Goal: Task Accomplishment & Management: Complete application form

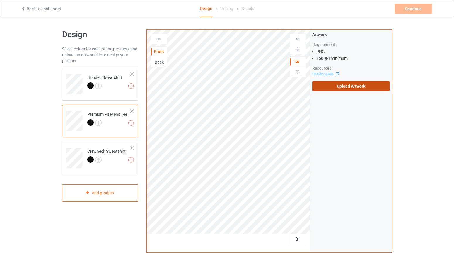
click at [333, 86] on label "Upload Artwork" at bounding box center [351, 86] width 78 height 10
click at [0, 0] on input "Upload Artwork" at bounding box center [0, 0] width 0 height 0
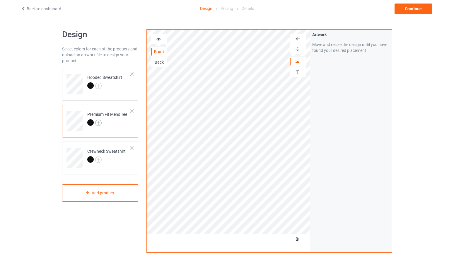
click at [99, 122] on img at bounding box center [98, 123] width 6 height 6
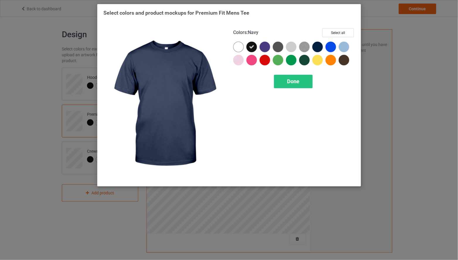
click at [314, 48] on div at bounding box center [317, 47] width 11 height 11
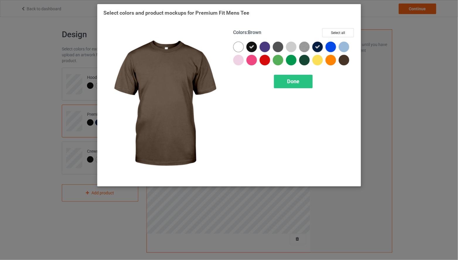
drag, startPoint x: 345, startPoint y: 62, endPoint x: 341, endPoint y: 64, distance: 4.7
click at [345, 62] on div at bounding box center [344, 60] width 11 height 11
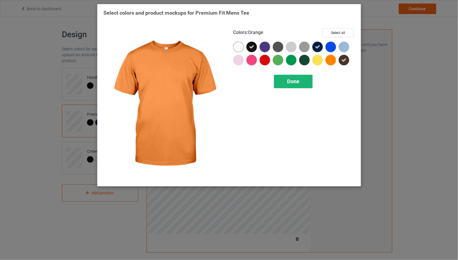
click at [307, 79] on div "Done" at bounding box center [293, 81] width 39 height 13
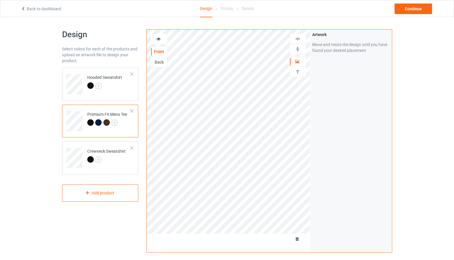
click at [160, 41] on div at bounding box center [159, 39] width 16 height 6
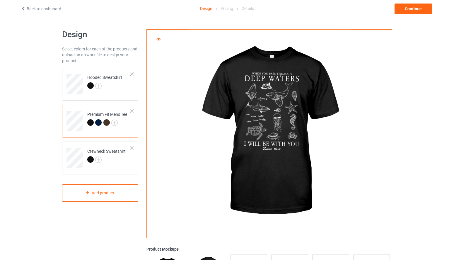
click at [98, 122] on div at bounding box center [98, 122] width 6 height 6
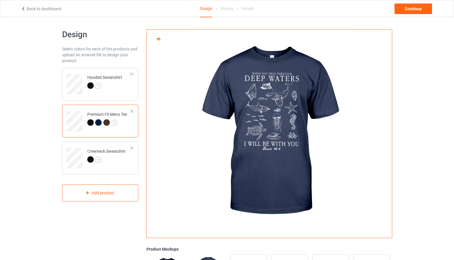
click at [107, 123] on div at bounding box center [106, 122] width 6 height 6
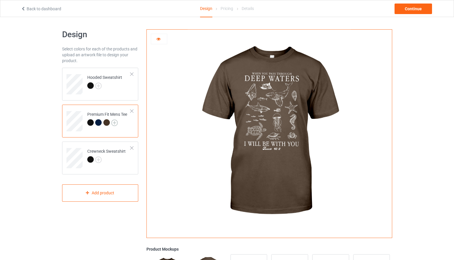
click at [115, 122] on img at bounding box center [114, 123] width 6 height 6
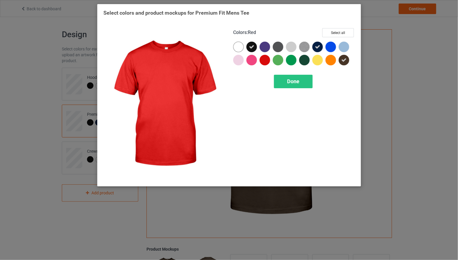
click at [263, 60] on div at bounding box center [265, 60] width 11 height 11
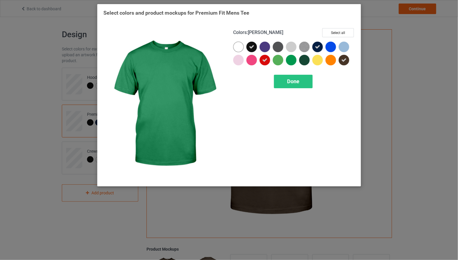
click at [305, 60] on div at bounding box center [304, 60] width 11 height 11
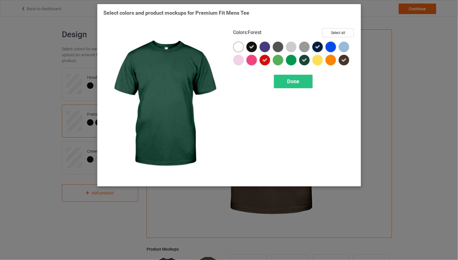
click at [300, 81] on div "Done" at bounding box center [293, 81] width 39 height 13
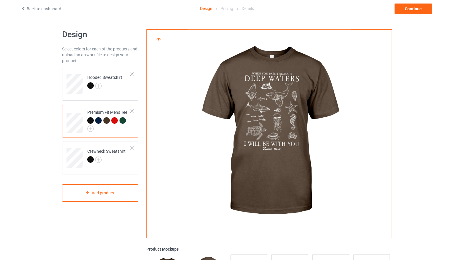
click at [124, 121] on div at bounding box center [123, 120] width 6 height 6
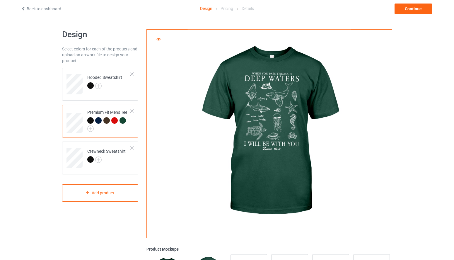
click at [115, 122] on div at bounding box center [114, 120] width 6 height 6
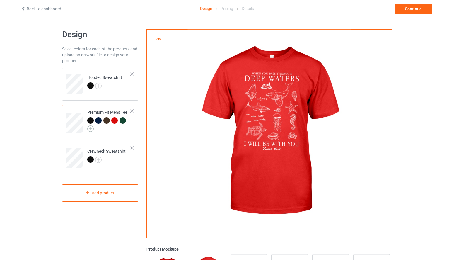
click at [93, 128] on img at bounding box center [90, 128] width 6 height 6
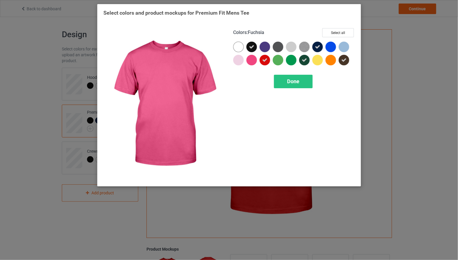
click at [258, 61] on div at bounding box center [252, 61] width 13 height 13
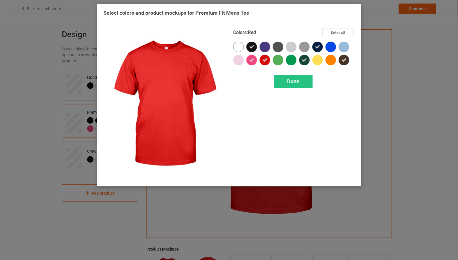
click at [252, 62] on div at bounding box center [251, 60] width 11 height 11
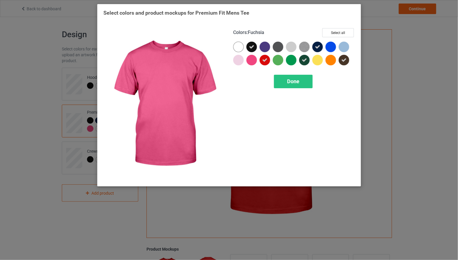
click at [260, 61] on div at bounding box center [294, 55] width 122 height 26
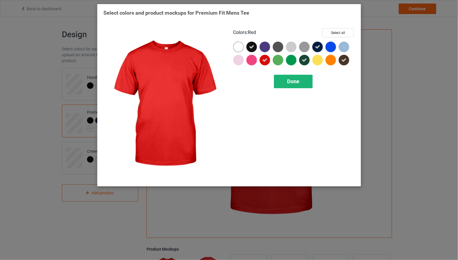
click at [285, 81] on div "Done" at bounding box center [293, 81] width 39 height 13
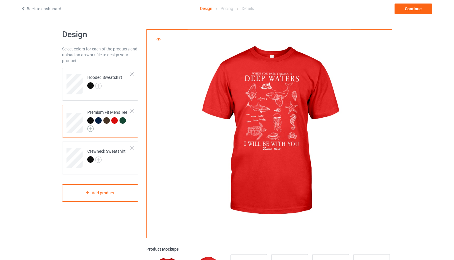
click at [92, 129] on img at bounding box center [90, 128] width 6 height 6
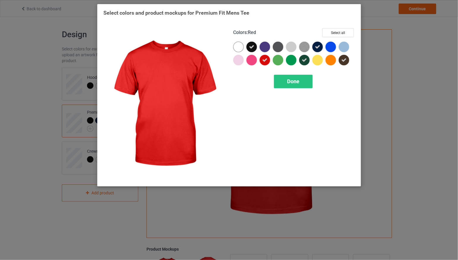
click at [263, 62] on icon at bounding box center [264, 59] width 5 height 5
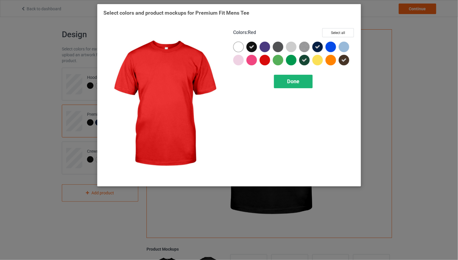
click at [287, 79] on span "Done" at bounding box center [293, 81] width 12 height 6
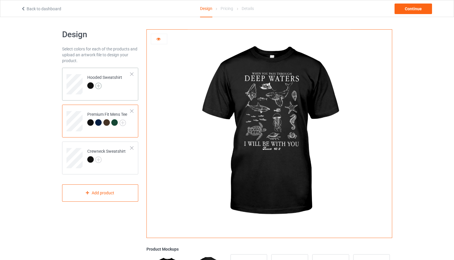
click at [98, 86] on img at bounding box center [98, 86] width 6 height 6
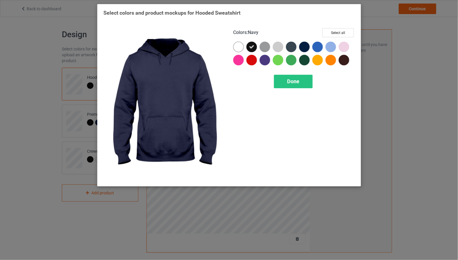
click at [306, 45] on div at bounding box center [304, 47] width 11 height 11
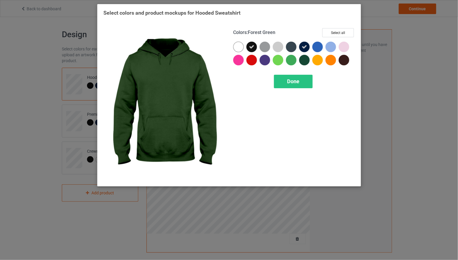
click at [307, 60] on div at bounding box center [304, 60] width 11 height 11
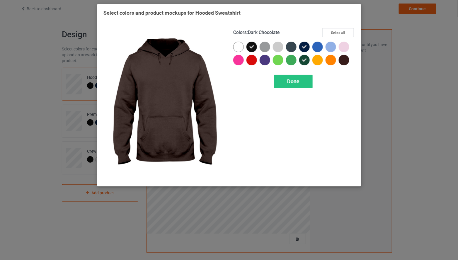
click at [347, 61] on div at bounding box center [344, 60] width 11 height 11
click at [307, 83] on div "Done" at bounding box center [293, 81] width 39 height 13
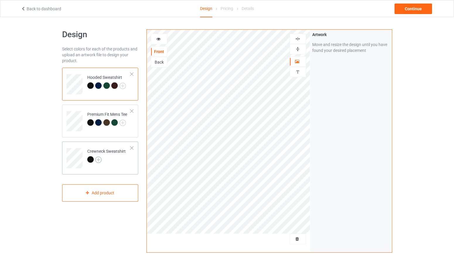
click at [98, 161] on img at bounding box center [98, 159] width 6 height 6
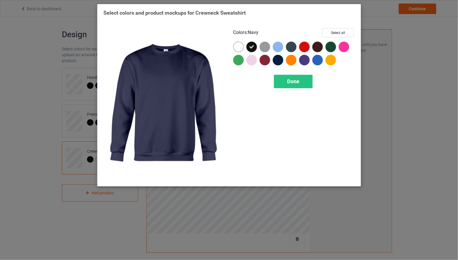
drag, startPoint x: 280, startPoint y: 62, endPoint x: 318, endPoint y: 48, distance: 40.6
click at [280, 62] on div at bounding box center [278, 60] width 11 height 11
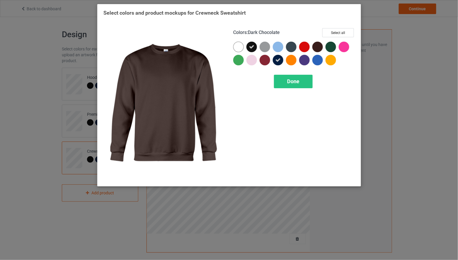
click at [319, 48] on div at bounding box center [317, 47] width 11 height 11
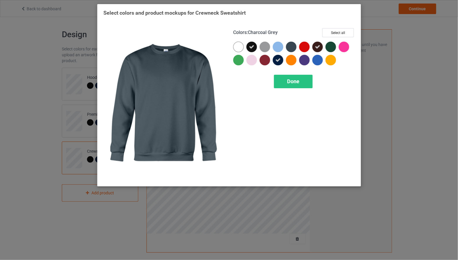
click at [291, 46] on div at bounding box center [291, 47] width 11 height 11
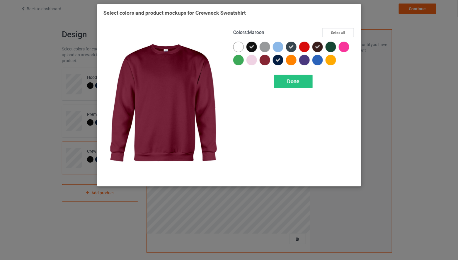
click at [263, 62] on div at bounding box center [265, 60] width 11 height 11
click at [287, 81] on span "Done" at bounding box center [293, 81] width 12 height 6
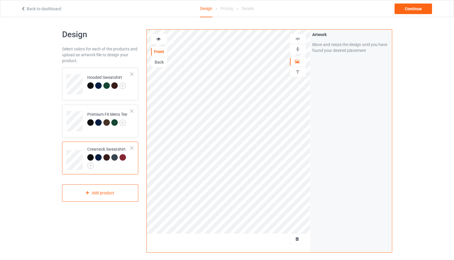
click at [114, 158] on div at bounding box center [114, 157] width 6 height 6
click at [102, 187] on div "Add product" at bounding box center [100, 192] width 76 height 17
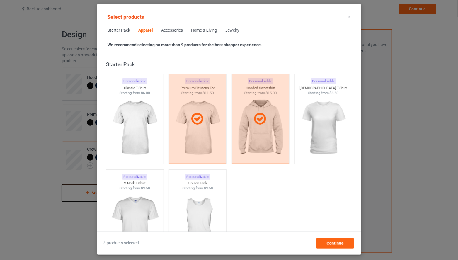
scroll to position [218, 0]
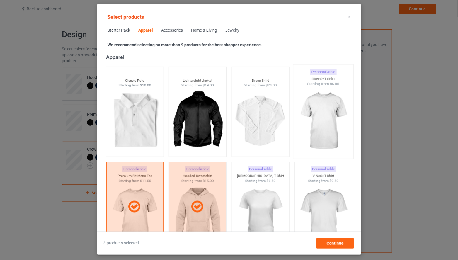
click at [318, 104] on img at bounding box center [323, 121] width 55 height 69
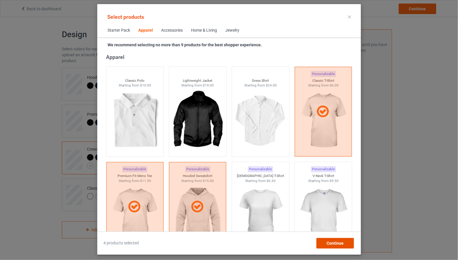
click at [340, 244] on span "Continue" at bounding box center [334, 243] width 17 height 5
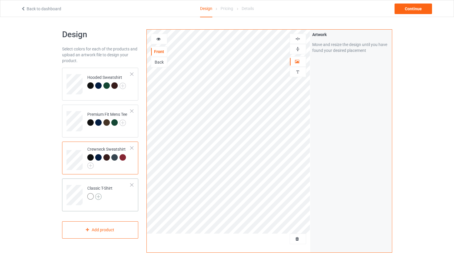
click at [99, 198] on img at bounding box center [98, 196] width 6 height 6
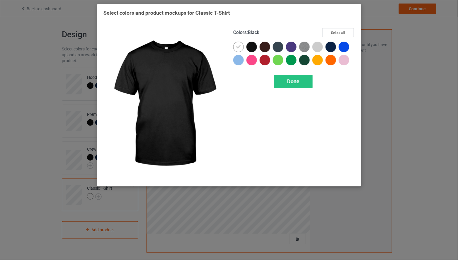
click at [254, 47] on div at bounding box center [251, 47] width 11 height 11
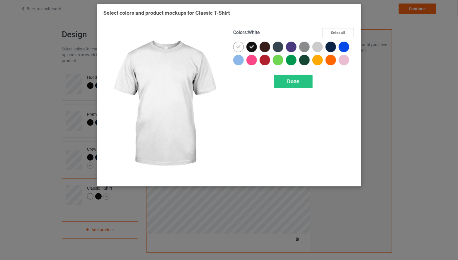
click at [242, 47] on div at bounding box center [238, 47] width 11 height 11
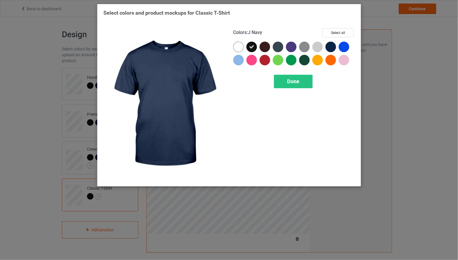
click at [331, 46] on div at bounding box center [330, 47] width 11 height 11
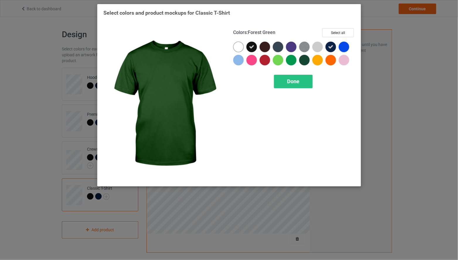
click at [307, 61] on div at bounding box center [304, 60] width 11 height 11
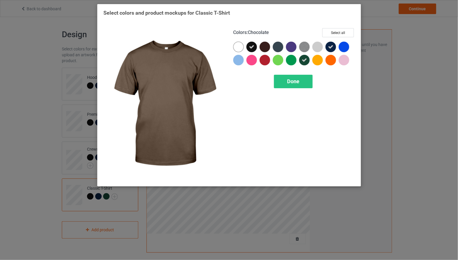
click at [265, 47] on div at bounding box center [265, 47] width 11 height 11
click at [266, 47] on icon at bounding box center [264, 46] width 5 height 5
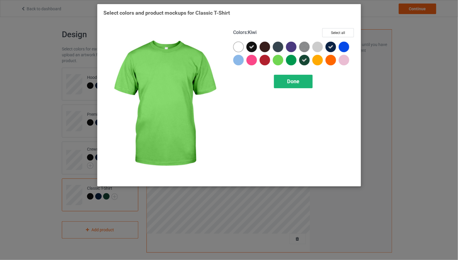
click at [286, 81] on div "Done" at bounding box center [293, 81] width 39 height 13
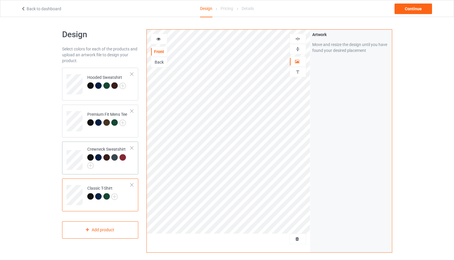
click at [113, 158] on div at bounding box center [114, 157] width 6 height 6
click at [410, 10] on div "Continue" at bounding box center [413, 9] width 37 height 11
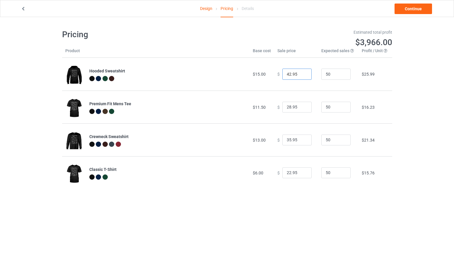
drag, startPoint x: 288, startPoint y: 74, endPoint x: 279, endPoint y: 75, distance: 8.5
click at [282, 75] on input "42.95" at bounding box center [296, 74] width 29 height 11
type input "38.95"
click at [287, 107] on input "28.95" at bounding box center [296, 107] width 29 height 11
type input "23.95"
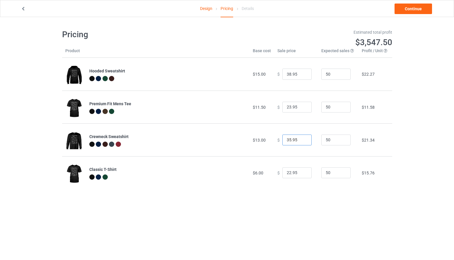
click at [287, 141] on input "35.95" at bounding box center [296, 139] width 29 height 11
click at [289, 140] on input "325.95" at bounding box center [296, 139] width 29 height 11
type input "32.95"
drag, startPoint x: 284, startPoint y: 174, endPoint x: 289, endPoint y: 173, distance: 5.0
click at [289, 173] on input "22.95" at bounding box center [296, 172] width 29 height 11
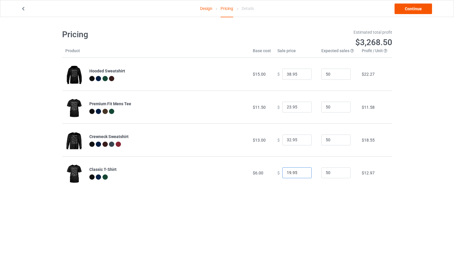
type input "19.95"
click at [410, 10] on link "Continue" at bounding box center [413, 9] width 37 height 11
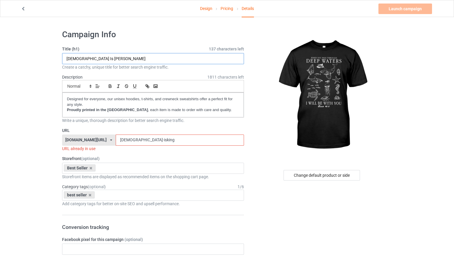
drag, startPoint x: 86, startPoint y: 56, endPoint x: 135, endPoint y: 61, distance: 49.4
click at [135, 61] on input "[DEMOGRAPHIC_DATA] Is [PERSON_NAME]" at bounding box center [153, 58] width 182 height 11
click at [87, 60] on input "I Will Be WIth You" at bounding box center [153, 58] width 182 height 11
drag, startPoint x: 110, startPoint y: 58, endPoint x: 51, endPoint y: 57, distance: 59.2
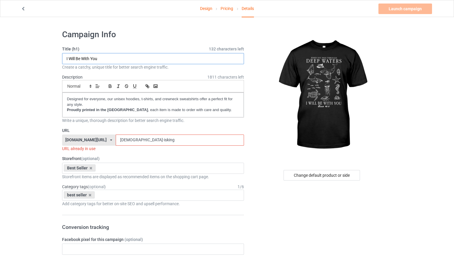
type input "I Will Be With You"
drag, startPoint x: 185, startPoint y: 139, endPoint x: 136, endPoint y: 140, distance: 48.6
click at [136, 140] on input "[DEMOGRAPHIC_DATA]-isking" at bounding box center [180, 139] width 128 height 11
paste input "I Will Be With You"
click at [142, 140] on input "I Will Be With You" at bounding box center [180, 139] width 128 height 11
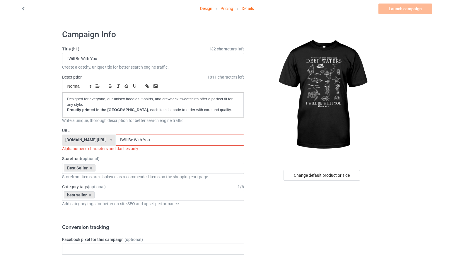
click at [149, 140] on input "IWill Be With You" at bounding box center [180, 139] width 128 height 11
click at [154, 140] on input "IWillBe With You" at bounding box center [180, 139] width 128 height 11
click at [162, 139] on input "IWillBeWith You" at bounding box center [180, 139] width 128 height 11
click at [172, 138] on input "IWillBeWithYou" at bounding box center [180, 139] width 128 height 11
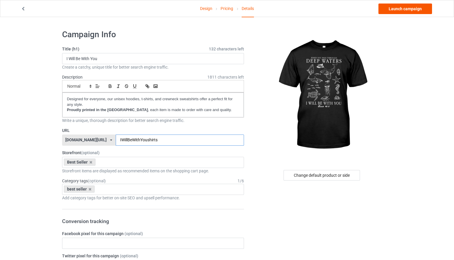
type input "IWillBeWithYoushirts"
click at [398, 11] on link "Launch campaign" at bounding box center [405, 9] width 54 height 11
